Goal: Obtain resource: Download file/media

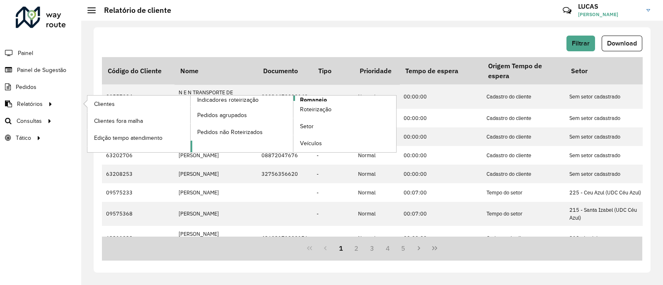
click at [309, 97] on span "Romaneio" at bounding box center [313, 100] width 27 height 9
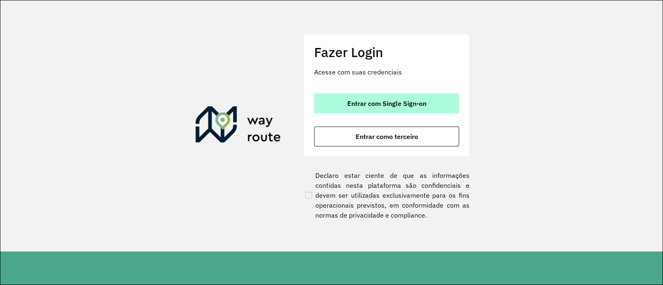
click at [323, 104] on button "Entrar com Single Sign-on" at bounding box center [386, 104] width 145 height 20
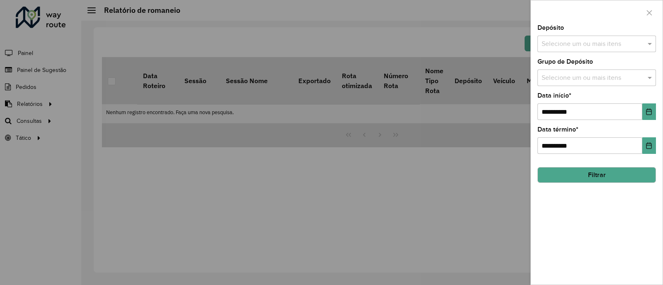
click at [40, 104] on div at bounding box center [331, 142] width 663 height 285
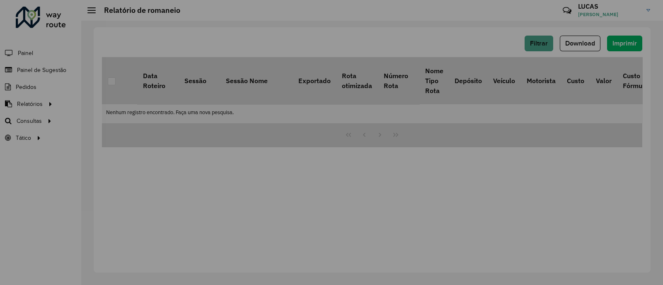
click at [40, 104] on div at bounding box center [331, 142] width 663 height 285
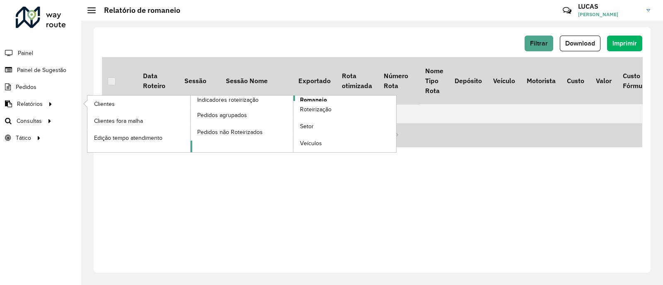
click at [320, 100] on span "Romaneio" at bounding box center [313, 100] width 27 height 9
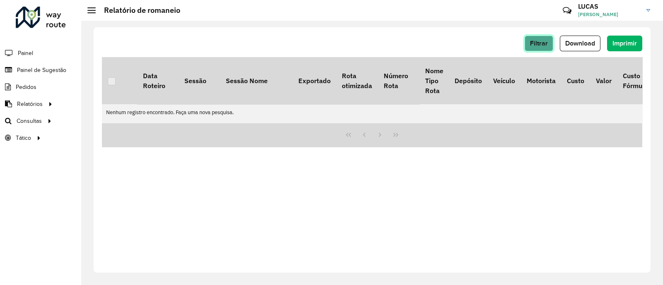
click at [531, 40] on span "Filtrar" at bounding box center [539, 43] width 18 height 7
click at [537, 43] on span "Filtrar" at bounding box center [539, 43] width 18 height 7
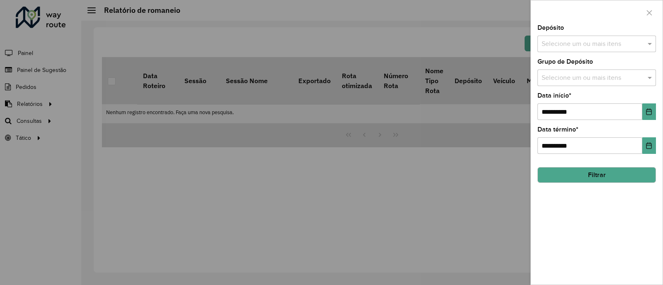
click at [552, 42] on input "text" at bounding box center [592, 44] width 106 height 10
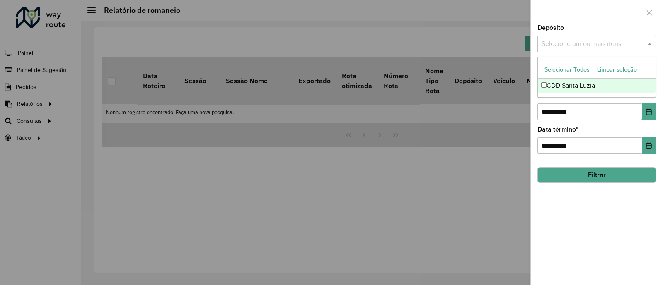
click at [548, 84] on div "CDD Santa Luzia" at bounding box center [597, 86] width 118 height 14
click at [597, 160] on div "**********" at bounding box center [597, 155] width 132 height 260
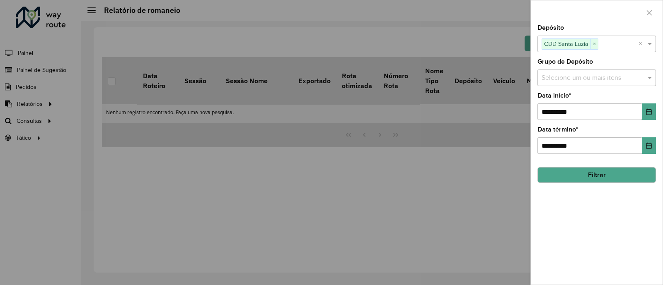
click at [596, 170] on button "Filtrar" at bounding box center [596, 175] width 118 height 16
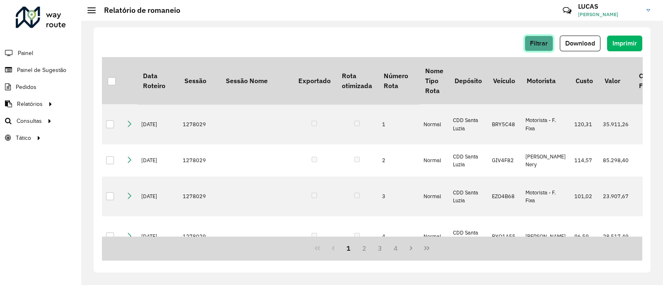
click at [545, 43] on span "Filtrar" at bounding box center [539, 43] width 18 height 7
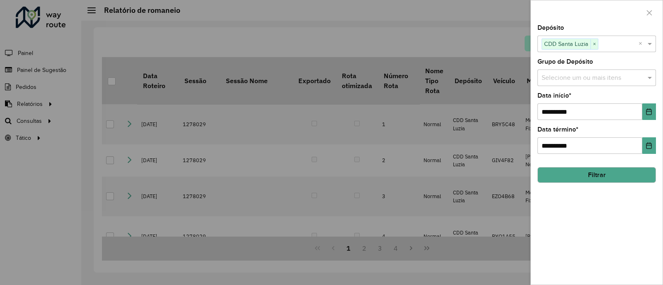
click at [545, 43] on body "**********" at bounding box center [331, 142] width 663 height 285
click at [652, 116] on button "Choose Date" at bounding box center [649, 112] width 14 height 17
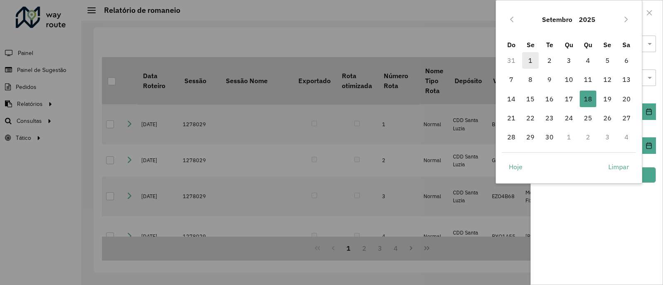
click at [526, 68] on span "1" at bounding box center [530, 60] width 17 height 17
type input "**********"
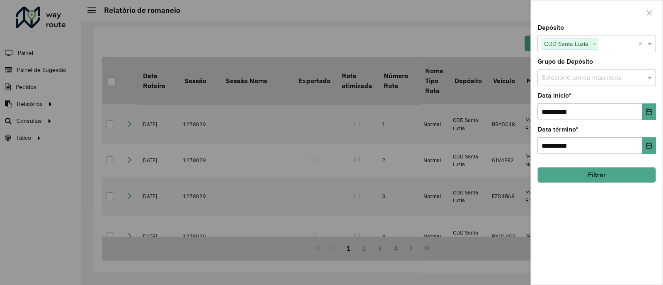
click at [607, 181] on button "Filtrar" at bounding box center [596, 175] width 118 height 16
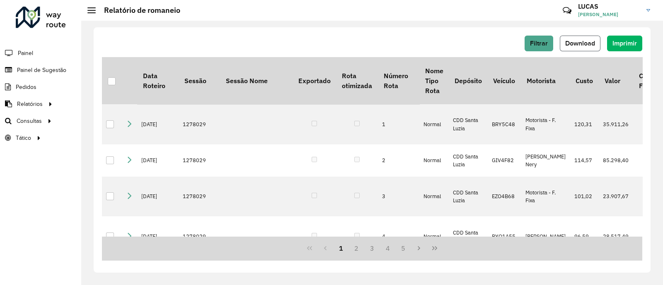
click at [586, 43] on span "Download" at bounding box center [580, 43] width 30 height 7
click at [0, 0] on div "Aguarde..." at bounding box center [0, 0] width 0 height 0
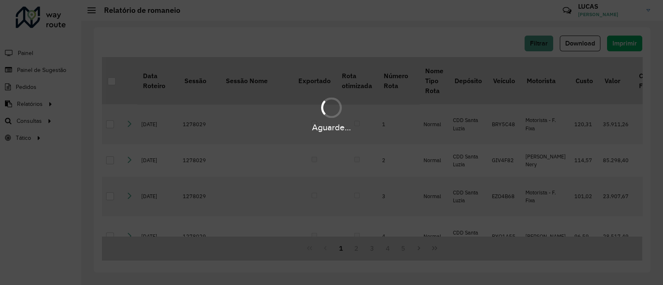
click at [573, 11] on div "Aguarde..." at bounding box center [331, 142] width 663 height 285
